Goal: Task Accomplishment & Management: Manage account settings

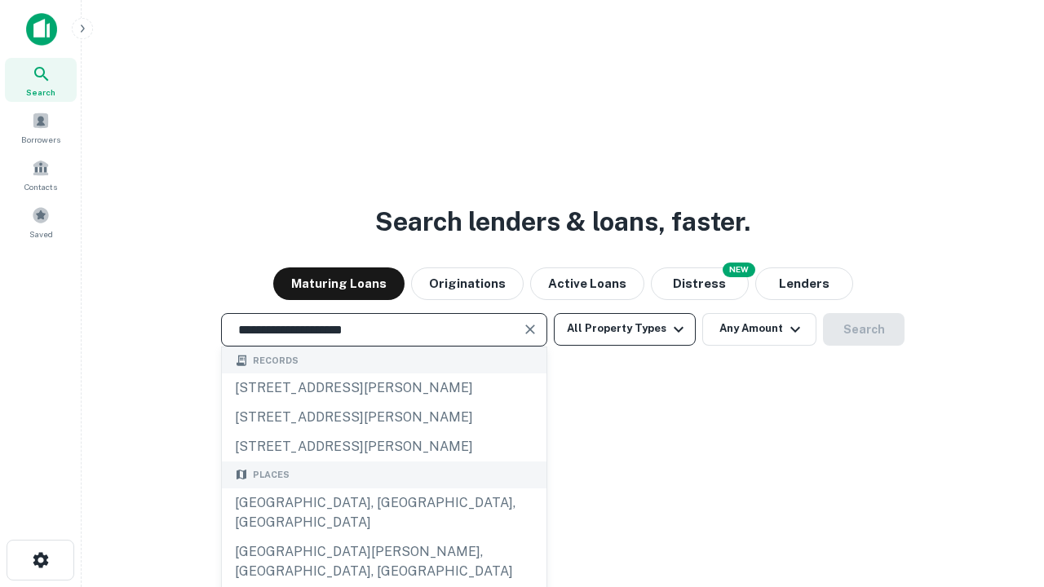
click at [383, 537] on div "[GEOGRAPHIC_DATA], [GEOGRAPHIC_DATA], [GEOGRAPHIC_DATA]" at bounding box center [384, 512] width 325 height 49
click at [625, 329] on button "All Property Types" at bounding box center [625, 329] width 142 height 33
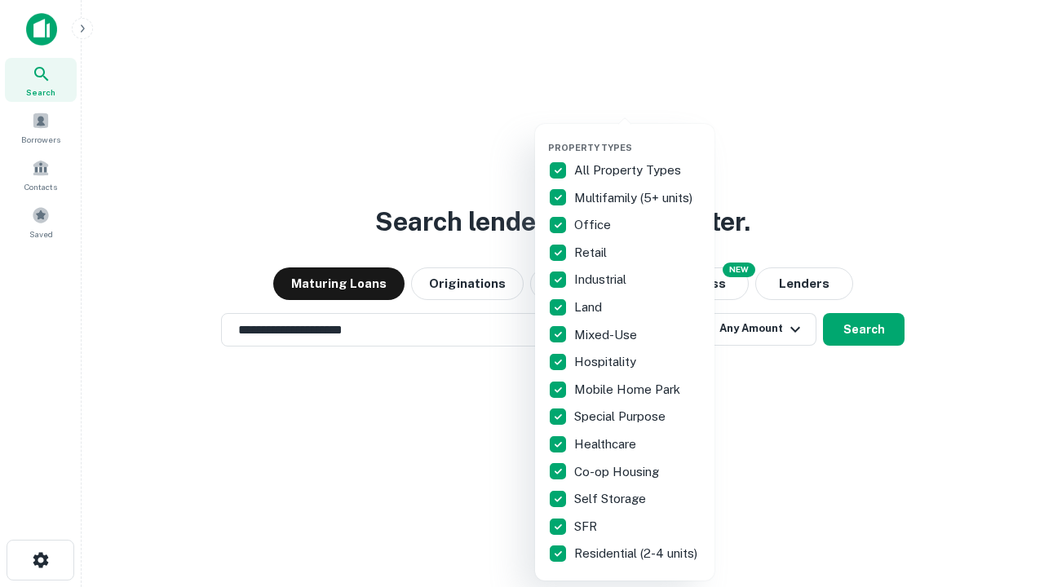
type input "**********"
click at [638, 137] on button "button" at bounding box center [637, 137] width 179 height 1
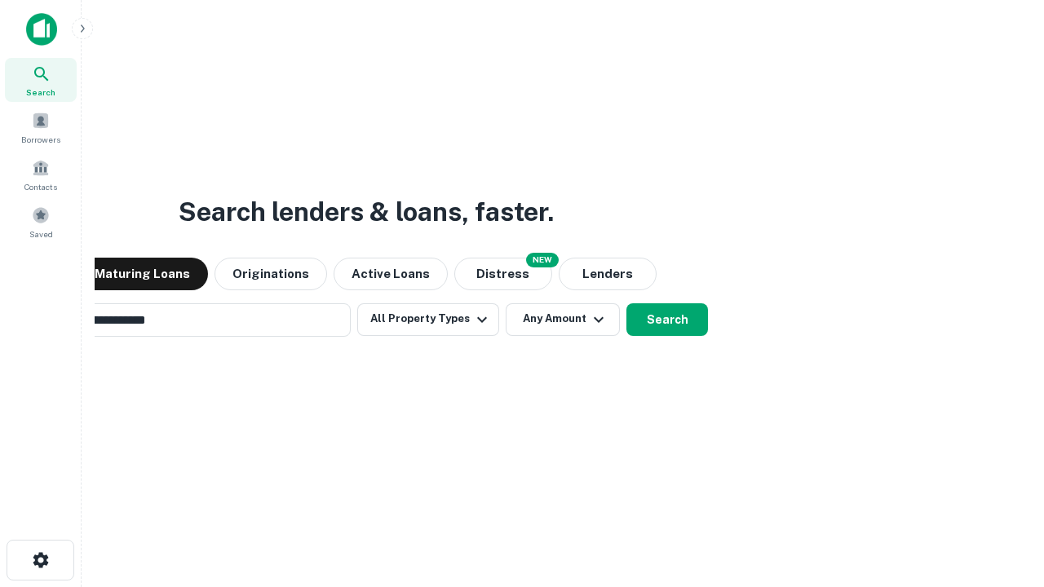
scroll to position [25, 0]
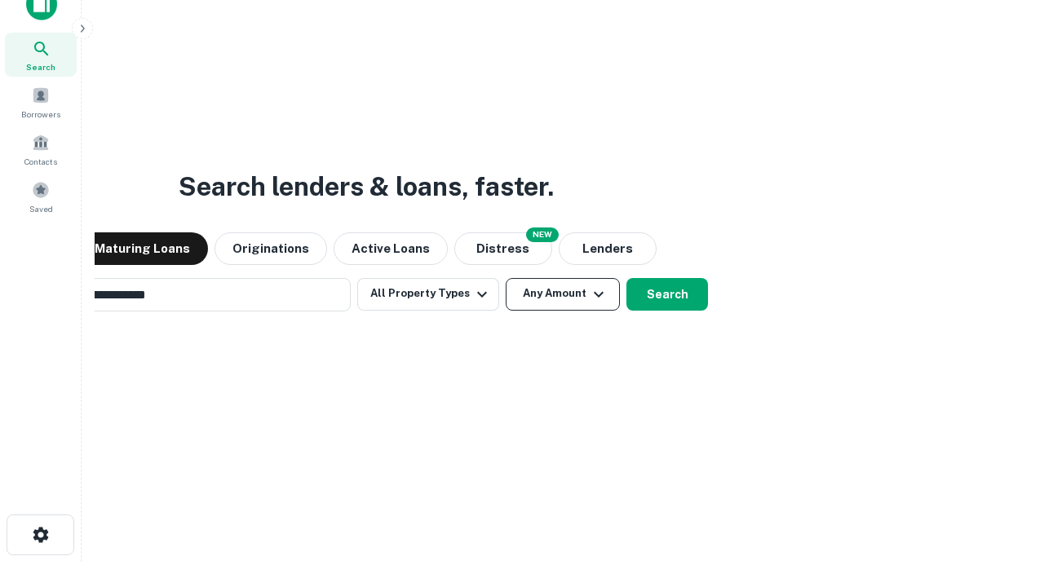
click at [506, 278] on button "Any Amount" at bounding box center [563, 294] width 114 height 33
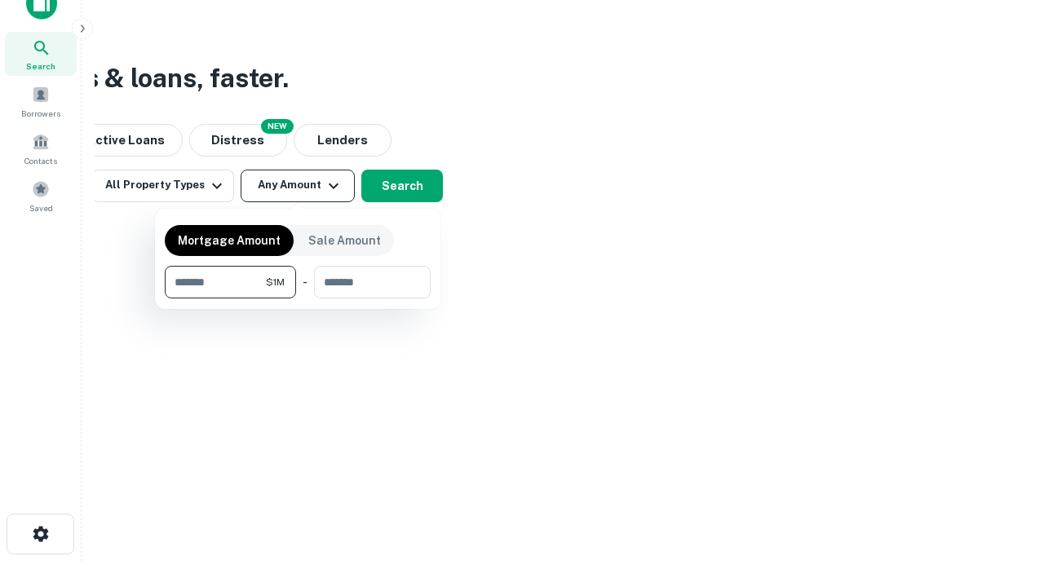
type input "*******"
click at [298, 298] on button "button" at bounding box center [298, 298] width 266 height 1
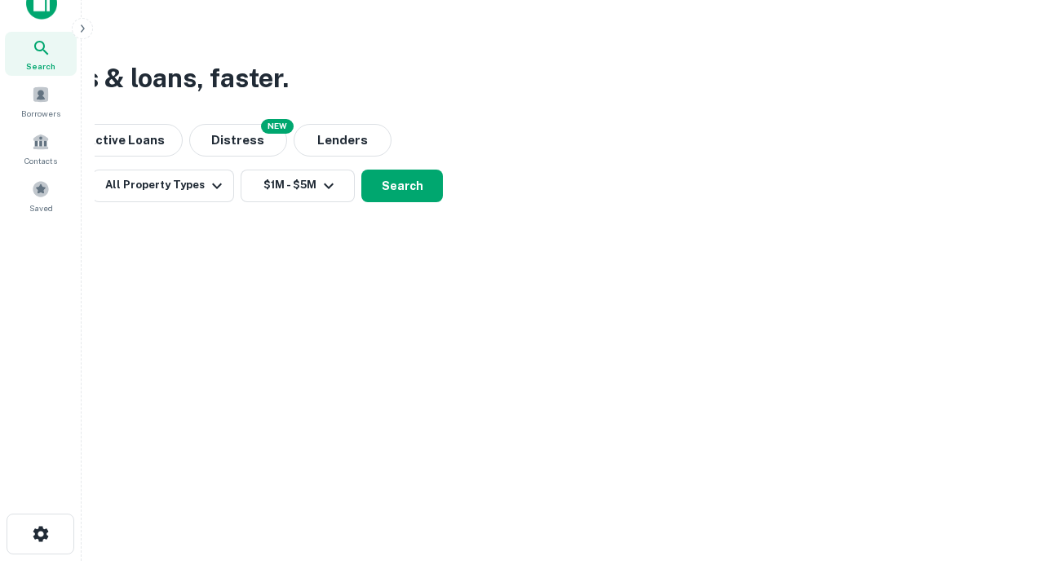
scroll to position [10, 301]
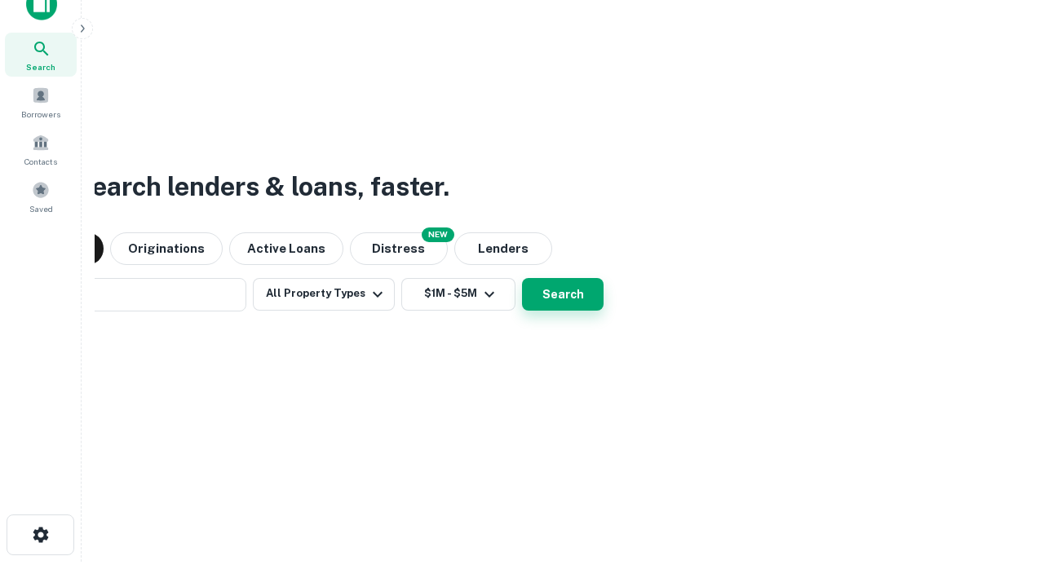
click at [522, 278] on button "Search" at bounding box center [563, 294] width 82 height 33
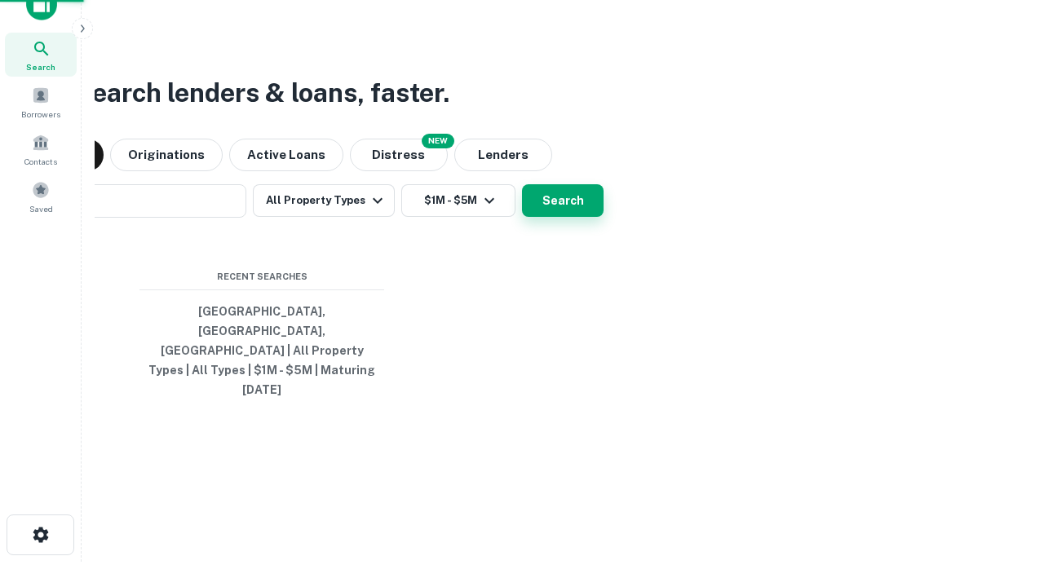
scroll to position [43, 462]
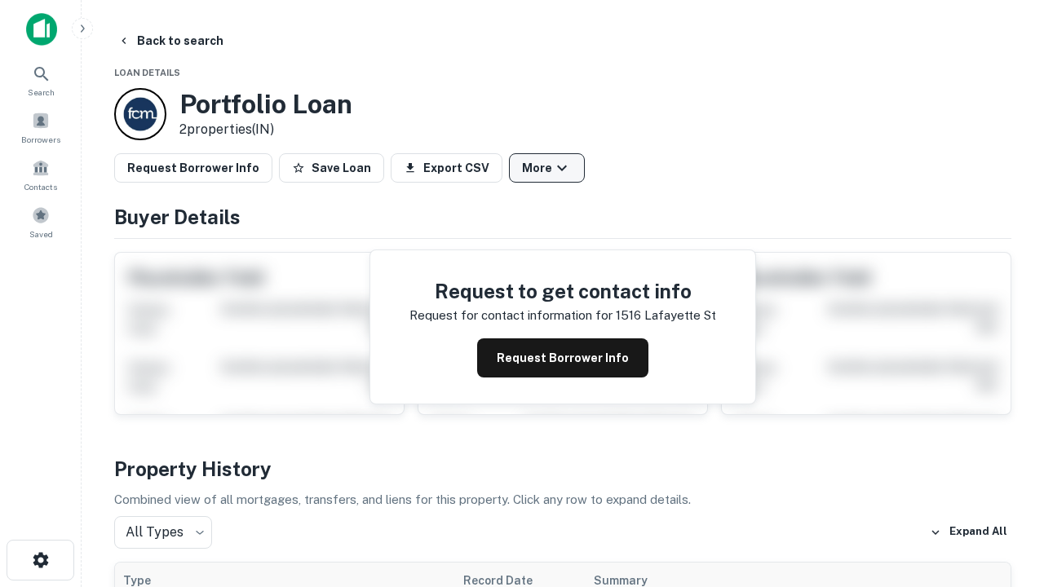
click at [546, 168] on button "More" at bounding box center [547, 167] width 76 height 29
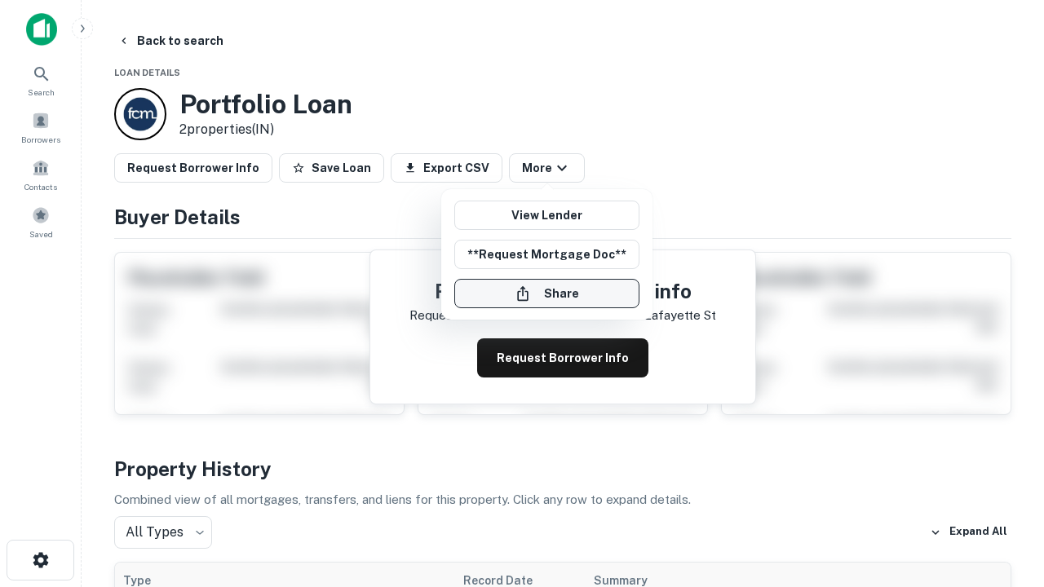
click at [546, 294] on button "Share" at bounding box center [546, 293] width 185 height 29
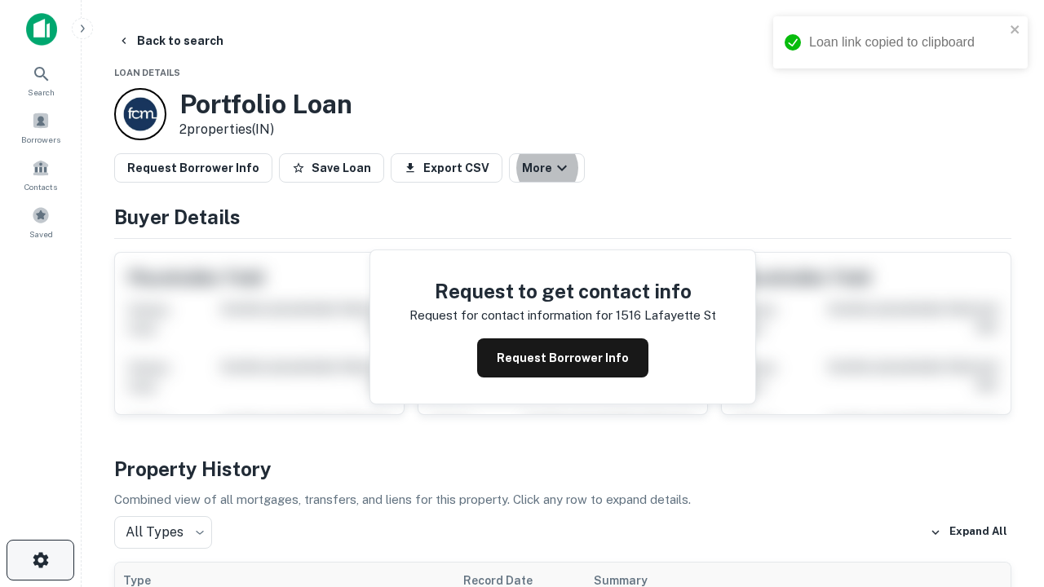
click at [40, 560] on icon "button" at bounding box center [41, 560] width 20 height 20
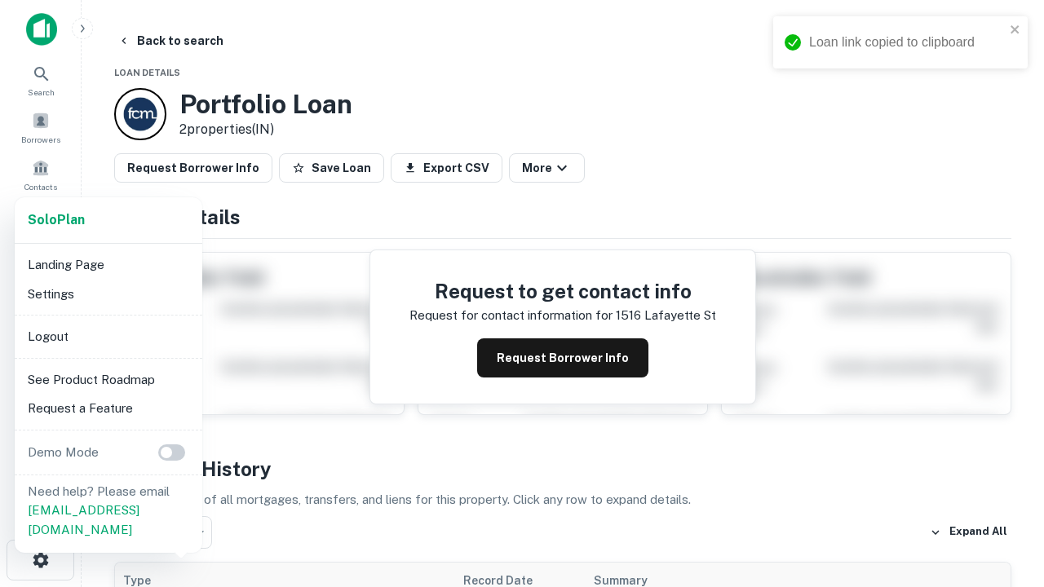
click at [108, 336] on li "Logout" at bounding box center [108, 336] width 175 height 29
